Goal: Task Accomplishment & Management: Complete application form

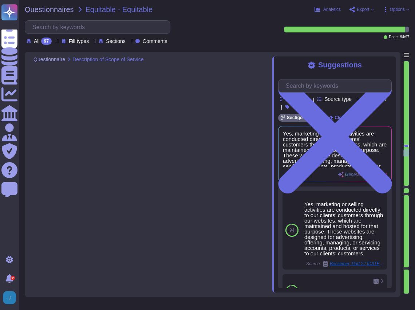
type textarea "No, additional support services will not be provided as part of this service."
type textarea "Sectigo does not require access to any type of sensitive data."
type textarea "At the end of the relationship, a subscriber can purchase Sectigo’s transition …"
type textarea "No. Our SCM is a SaaS offering. It can be accessed through internet."
type textarea "No, subcontractors do not have access to scoped systems and data or processing …"
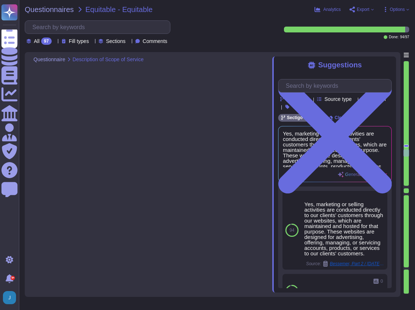
type textarea "Yes, Human Resource policies are approved by management, communicated to consti…"
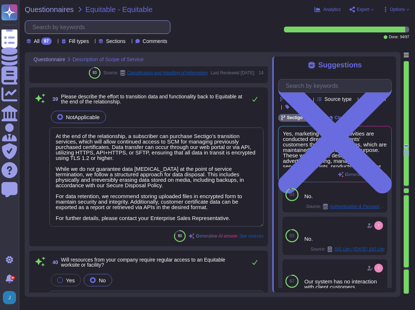
click at [100, 28] on input "text" at bounding box center [99, 27] width 141 height 13
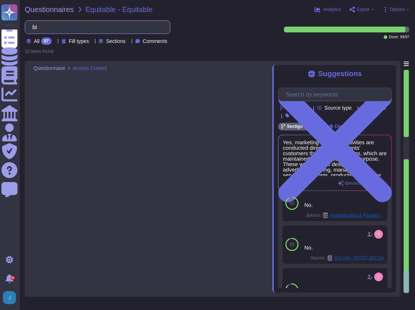
scroll to position [0, 0]
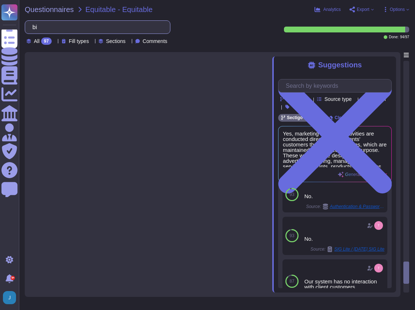
type input "b"
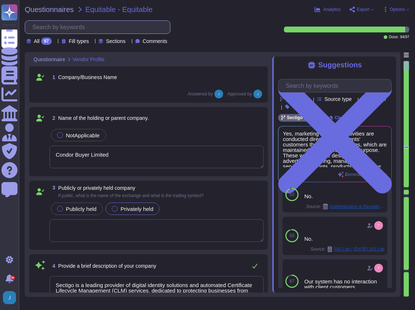
type textarea "Condor Buyer Limited"
type textarea "Sectigo is a leading provider of digital identity solutions and automated Certi…"
type textarea "Since [DATE]"
type textarea "Our organization currently has over 500 employees. We have more than 700,000 cu…"
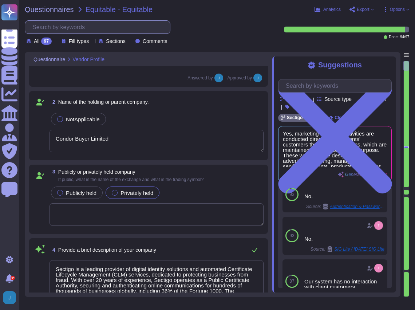
scroll to position [24, 0]
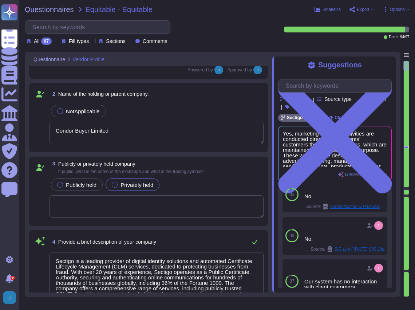
click at [99, 84] on div "2 Name of the holding or parent company. NotApplicable Condor Buyer Limited" at bounding box center [148, 117] width 239 height 69
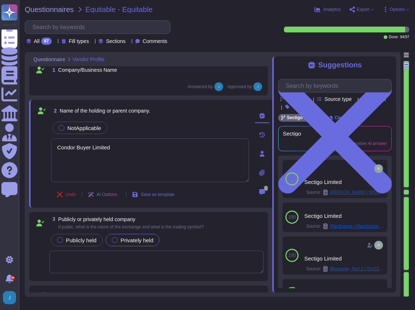
scroll to position [0, 0]
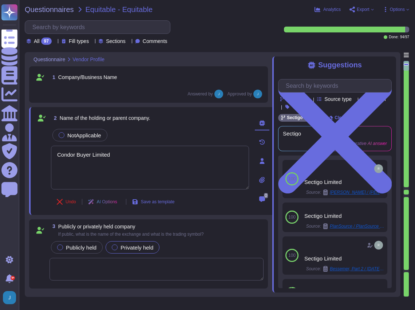
click at [121, 90] on div "Answered by Approved by" at bounding box center [157, 94] width 214 height 9
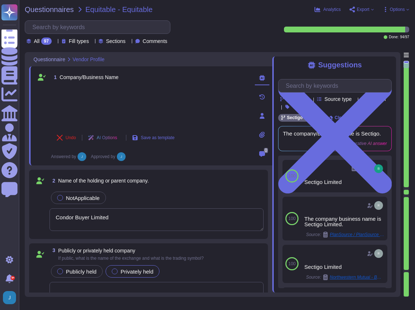
click at [123, 82] on div "1 Company/Business Name" at bounding box center [150, 77] width 198 height 13
click at [104, 102] on div at bounding box center [150, 106] width 198 height 39
click at [84, 91] on div at bounding box center [150, 106] width 198 height 39
click at [318, 185] on div "Sectigo Limited" at bounding box center [329, 181] width 51 height 5
click at [370, 178] on span "Used" at bounding box center [372, 176] width 11 height 4
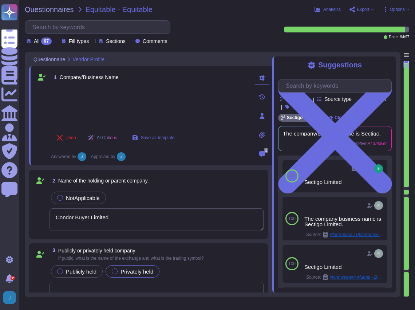
click at [111, 92] on div at bounding box center [150, 106] width 198 height 39
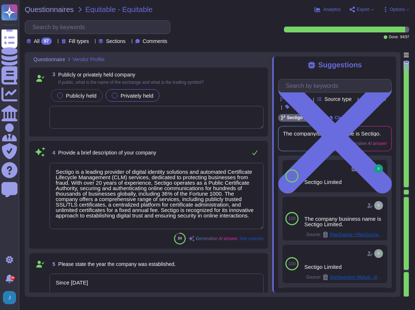
type textarea "Our organization currently has over 500 employees. We have more than 700,000 cu…"
type textarea "The DUN & [PERSON_NAME] (D&B) Number for Sectigo is 220567130."
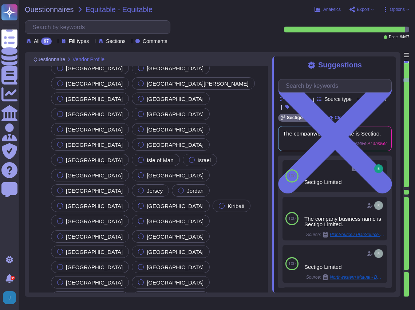
type textarea "The corporate headquarters full address is [STREET_ADDRESS]."
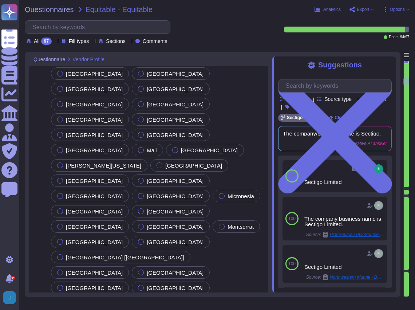
type textarea "Services will be performed in colocation centers located in [GEOGRAPHIC_DATA], …"
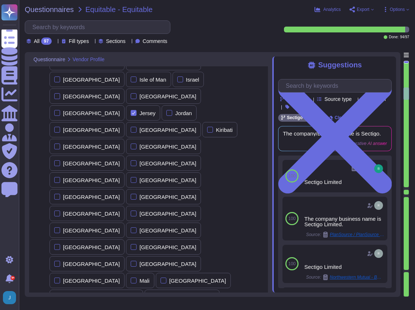
type textarea "[PERSON_NAME]"
type textarea "Regional Sales Director"
type textarea "[PERSON_NAME]"
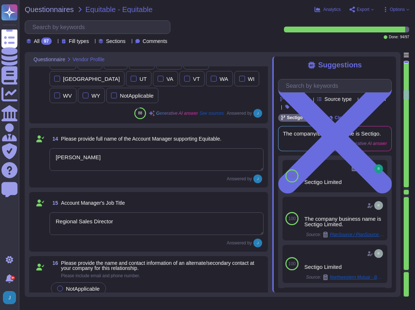
type textarea "No, we have not experienced any lay-off events affecting over 10% of our staff …"
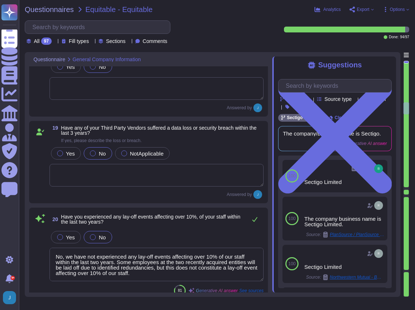
type textarea "No, client audits and risk assessments are not permitted. However, we can suppl…"
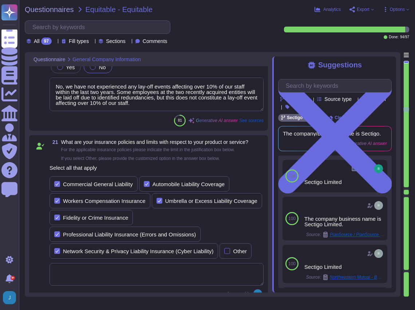
type textarea "Sectigo will provide Equitable with a comprehensive range of digital identity s…"
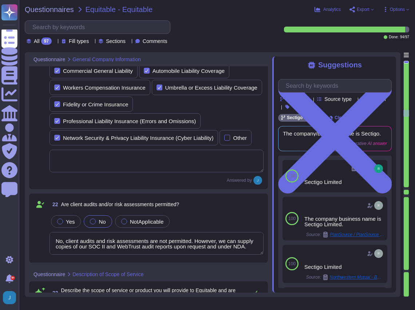
type textarea "No, Sectigo does not require access to any type of sensitive data, and we opera…"
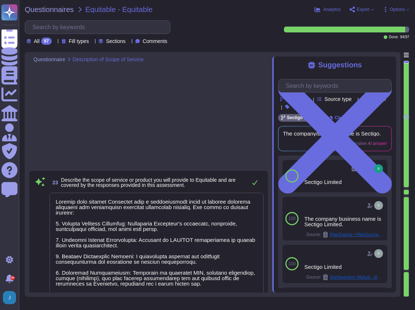
type textarea "The provided application is a Software as a Service (SaaS) portal, specifically…"
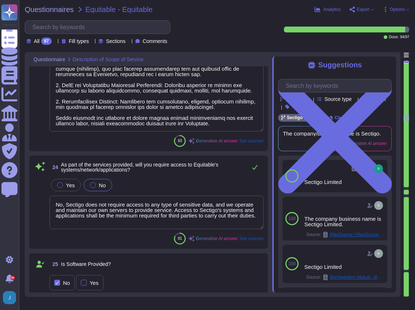
scroll to position [4103, 0]
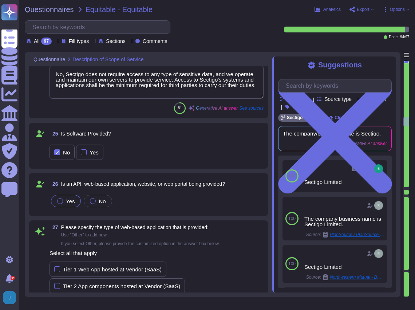
type textarea "Sectigo Certificate Manager. Digital certificates. We do not have a mobile appl…"
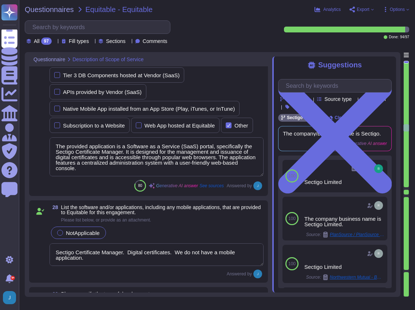
type textarea "The type of development is Software as a Service (SaaS), specifically for the S…"
type textarea "The service being provided is a Software as a Service (SaaS)."
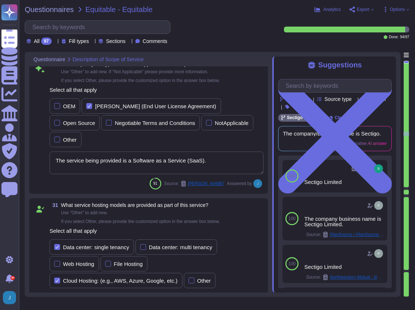
type textarea "Yes, there are direct interactions with our clients' customers through our webs…"
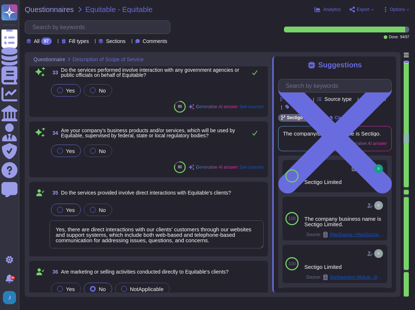
scroll to position [5001, 0]
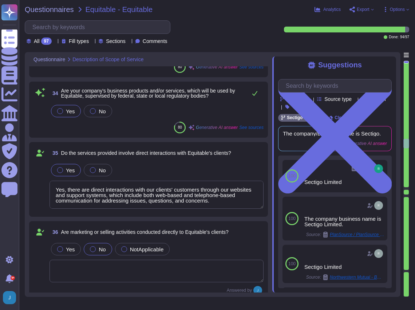
type textarea "No, additional support services will not be provided as part of this service."
type textarea "Sectigo does not require access to any type of sensitive data."
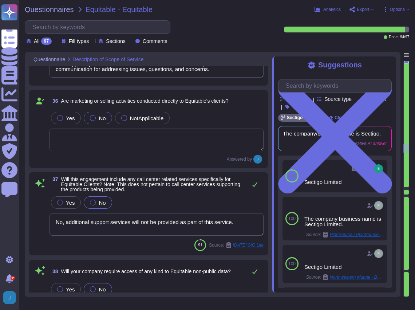
type textarea "At the end of the relationship, a subscriber can purchase Sectigo’s transition …"
type textarea "No. Our SCM is a SaaS offering. It can be accessed through internet."
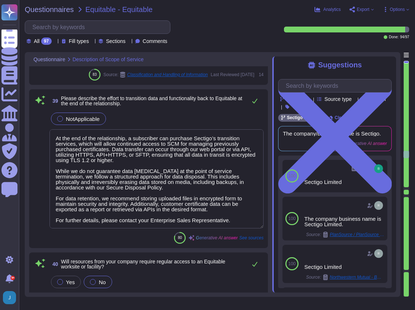
type textarea "No, subcontractors do not have access to scoped systems and data or processing …"
type textarea "Yes, Human Resource policies are approved by management, communicated to consti…"
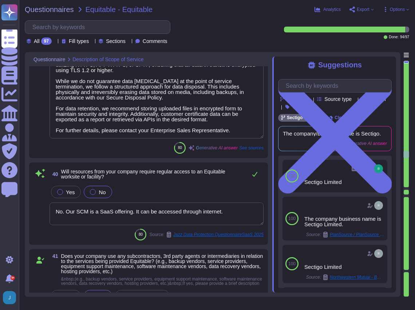
scroll to position [5584, 0]
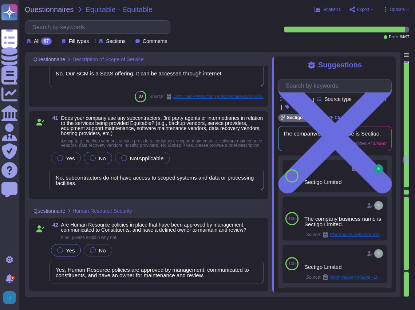
type textarea "Yes. All employees, including contractors, undergo background checks before hir…"
type textarea "Background screening at Sectigo involves comprehensive checks for all new emplo…"
click at [359, 9] on span "Export" at bounding box center [363, 9] width 13 height 4
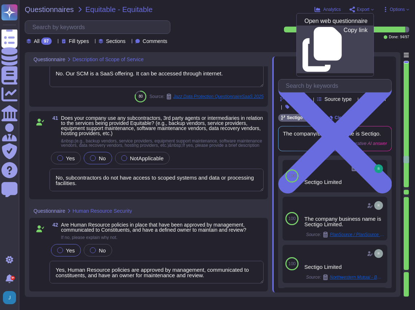
click at [344, 30] on p "Copy link" at bounding box center [356, 49] width 24 height 44
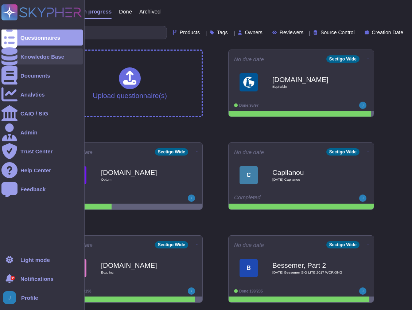
click at [19, 58] on div "Knowledge Base" at bounding box center [41, 56] width 81 height 16
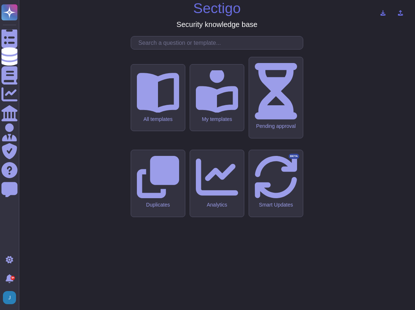
click at [178, 49] on input "text" at bounding box center [219, 42] width 168 height 13
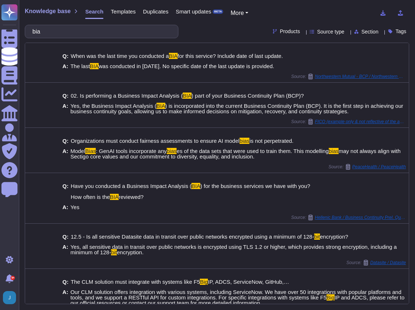
type input "bia"
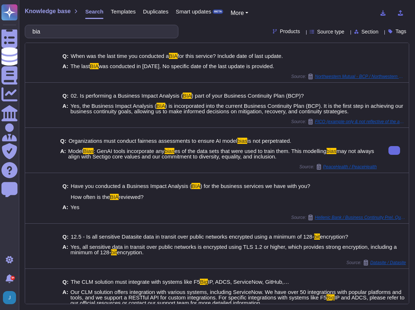
scroll to position [24, 0]
